Goal: Task Accomplishment & Management: Use online tool/utility

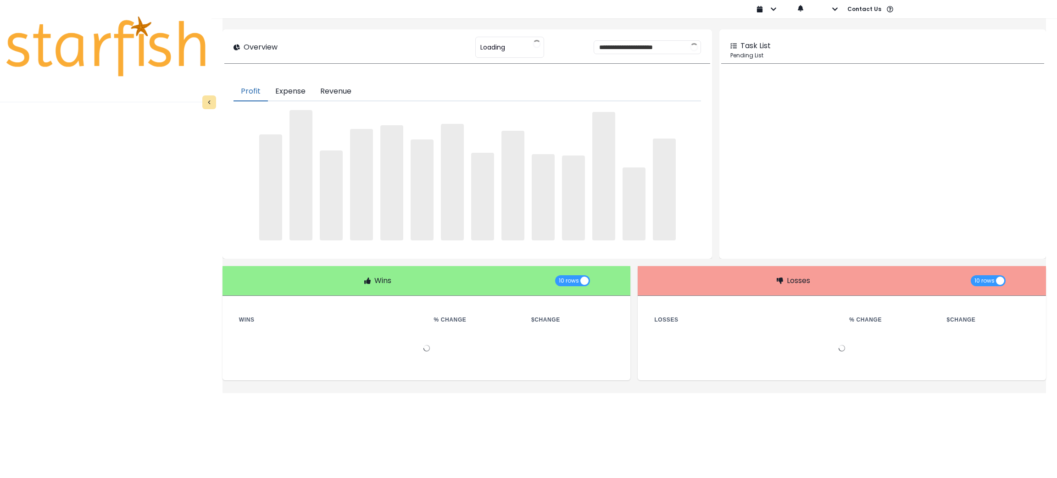
type input "********"
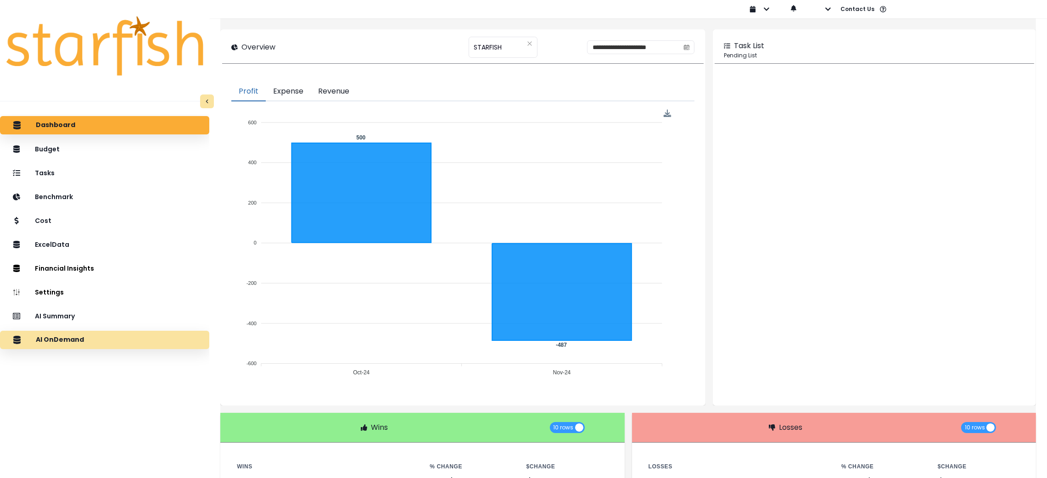
click at [62, 338] on p "AI OnDemand" at bounding box center [60, 340] width 48 height 8
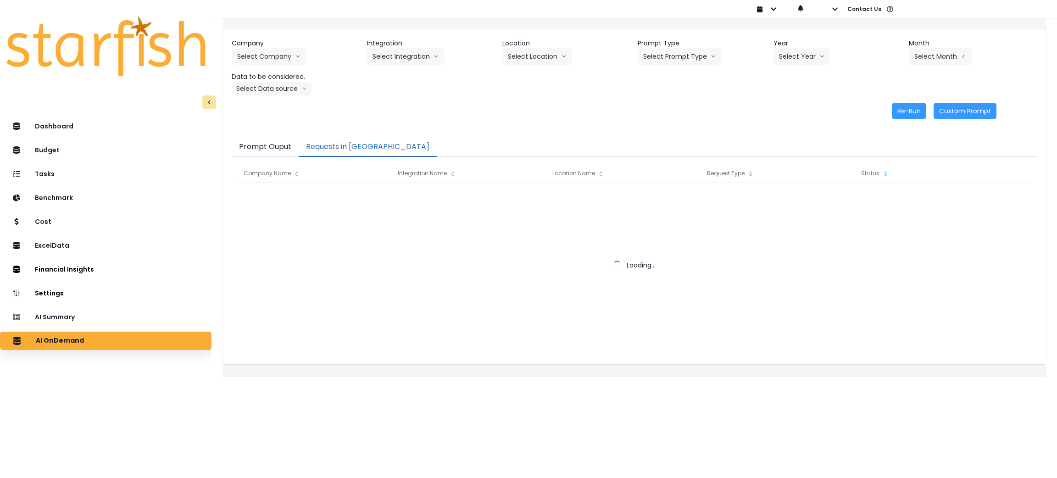
click at [360, 142] on button "Requests in [GEOGRAPHIC_DATA]" at bounding box center [368, 147] width 138 height 19
